Goal: Task Accomplishment & Management: Manage account settings

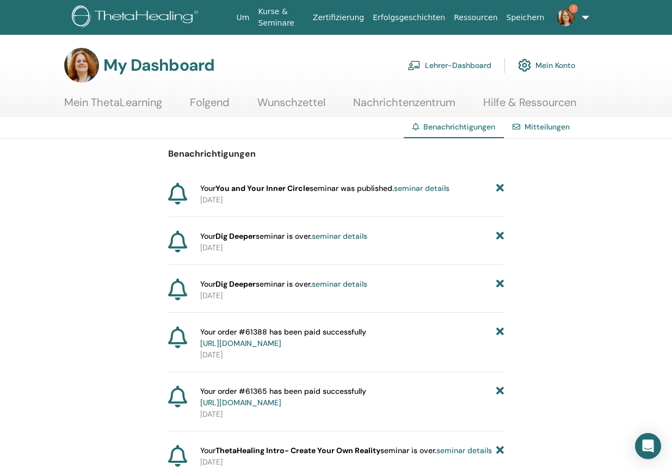
click at [472, 63] on link "Lehrer-Dashboard" at bounding box center [450, 65] width 84 height 24
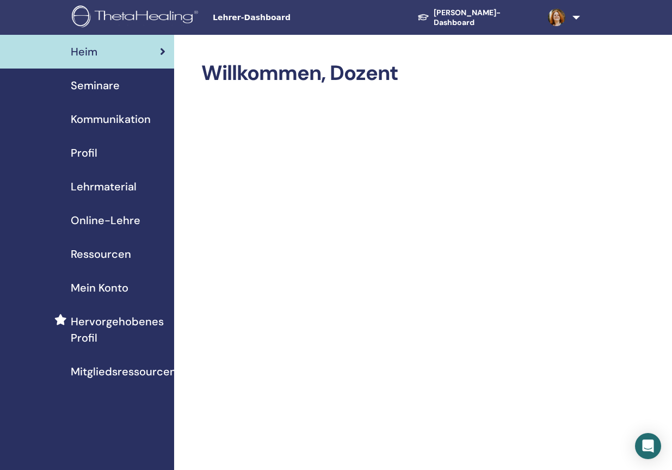
click at [106, 83] on span "Seminare" at bounding box center [95, 85] width 49 height 16
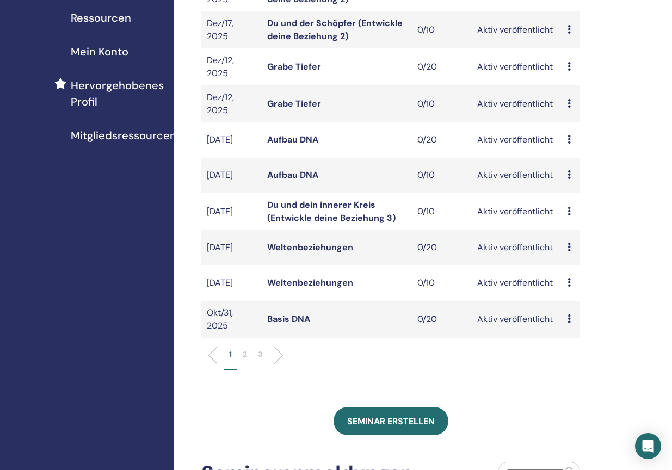
scroll to position [238, 0]
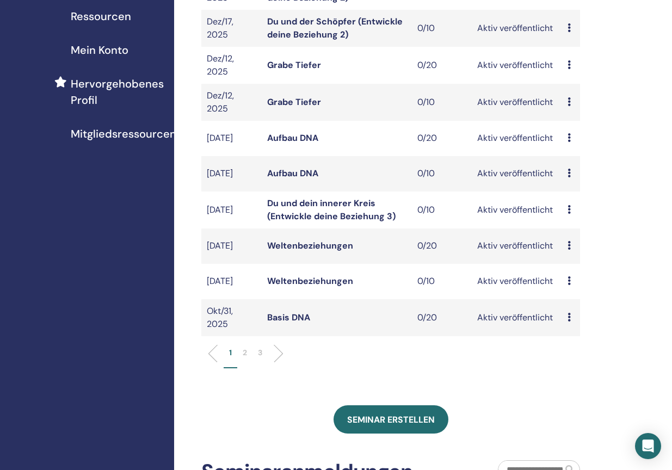
click at [244, 359] on p "2" at bounding box center [245, 352] width 4 height 11
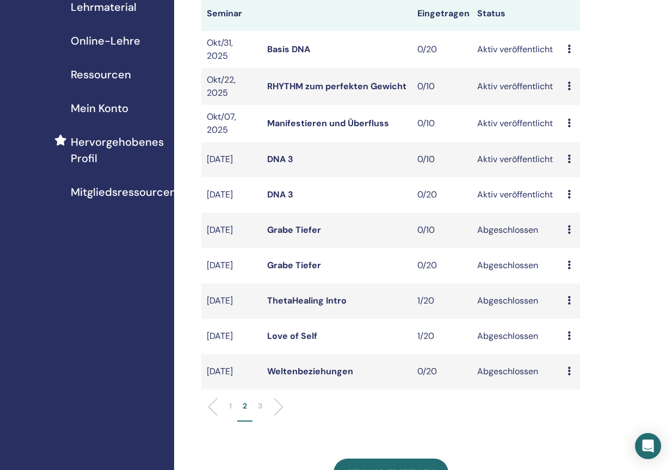
scroll to position [173, 0]
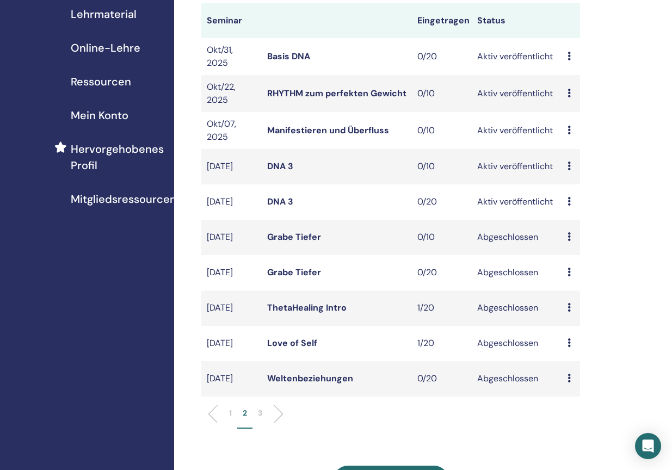
click at [572, 203] on div "Vorschau Bearbeiten Teilnehmer Absagen" at bounding box center [571, 201] width 7 height 13
click at [578, 260] on p "Absagen" at bounding box center [582, 261] width 44 height 13
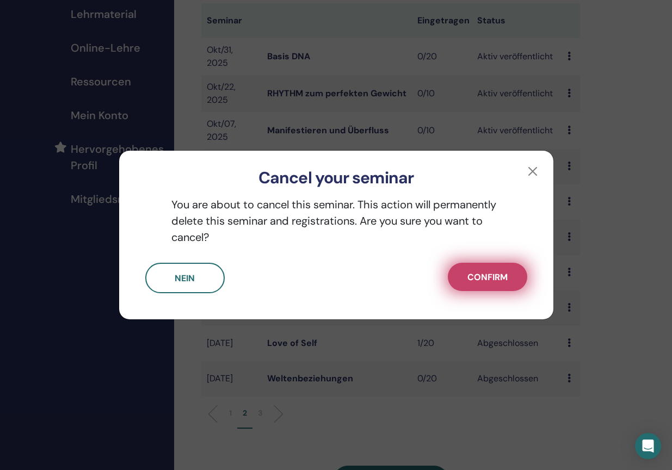
click at [501, 277] on span "Confirm" at bounding box center [488, 277] width 40 height 11
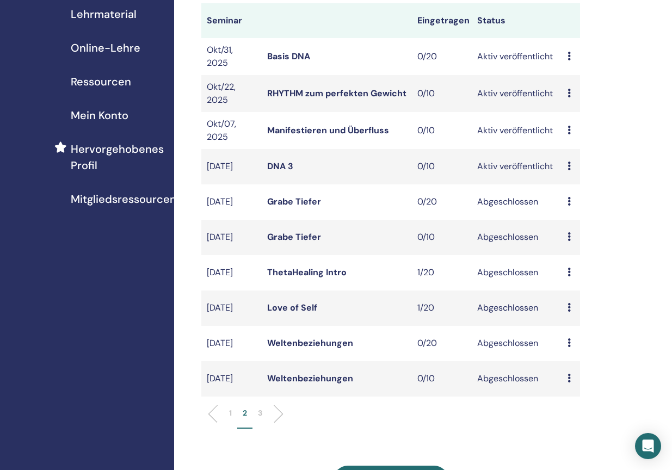
click at [570, 165] on icon at bounding box center [569, 166] width 3 height 9
click at [581, 224] on p "Absagen" at bounding box center [580, 223] width 44 height 13
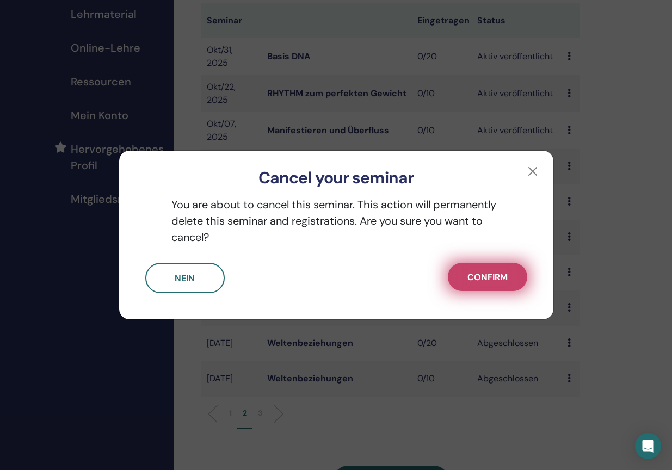
click at [493, 279] on span "Confirm" at bounding box center [488, 277] width 40 height 11
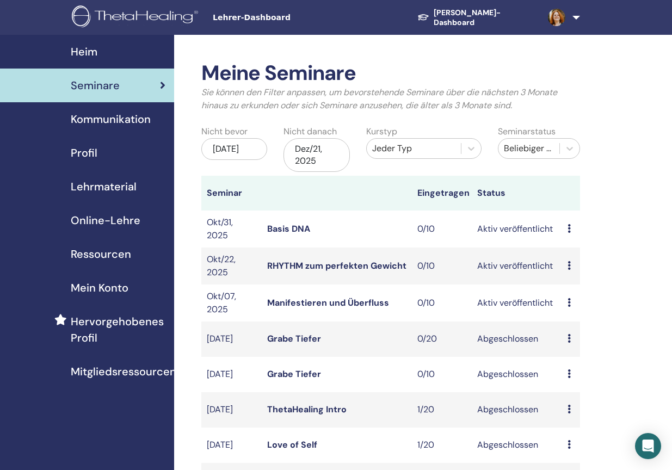
scroll to position [0, 0]
